Goal: Task Accomplishment & Management: Use online tool/utility

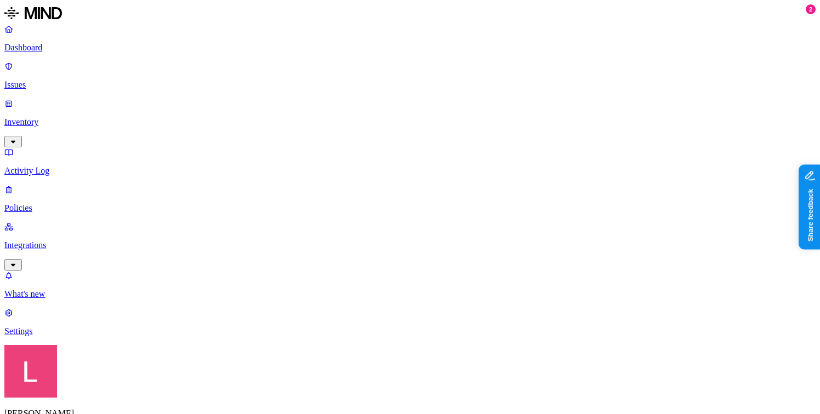
click at [68, 203] on p "Policies" at bounding box center [409, 208] width 811 height 10
click at [66, 241] on p "Integrations" at bounding box center [409, 246] width 811 height 10
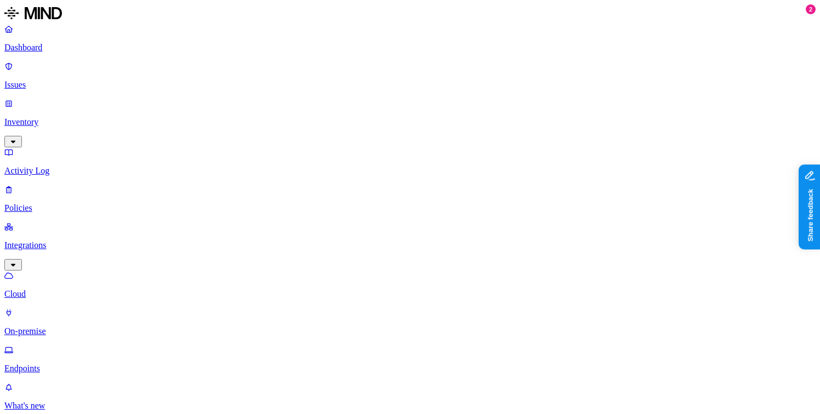
click at [74, 345] on link "Endpoints" at bounding box center [409, 359] width 811 height 29
